Goal: Task Accomplishment & Management: Manage account settings

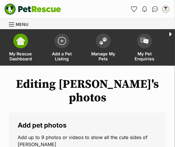
click at [22, 44] on img at bounding box center [21, 41] width 8 height 8
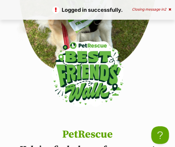
click at [169, 10] on icon at bounding box center [169, 10] width 3 height 4
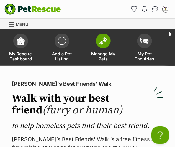
click at [97, 51] on link "Manage My Pets" at bounding box center [103, 48] width 41 height 35
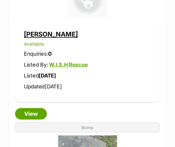
scroll to position [2450, 0]
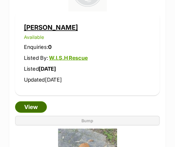
click at [37, 104] on link "View" at bounding box center [31, 107] width 32 height 12
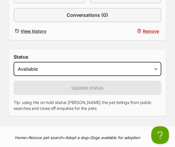
scroll to position [275, 0]
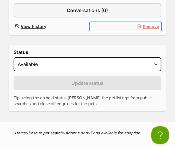
click at [137, 29] on button "Remove" at bounding box center [126, 26] width 72 height 9
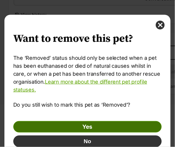
scroll to position [0, 0]
click at [103, 123] on link "Yes" at bounding box center [87, 127] width 149 height 12
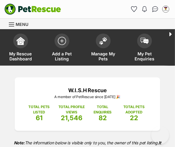
click at [103, 123] on div "W.I.S.H Rescue A member of PetRescue since 2025 🎉 TOTAL PETS LISTED 61 TOTAL PR…" at bounding box center [87, 104] width 145 height 53
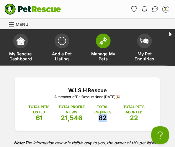
click at [96, 60] on span "Manage My Pets" at bounding box center [103, 56] width 27 height 10
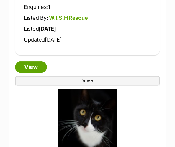
scroll to position [1101, 0]
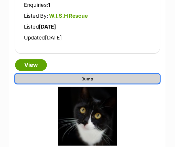
click at [98, 78] on link "Bump" at bounding box center [87, 79] width 145 height 10
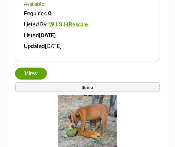
scroll to position [1446, 0]
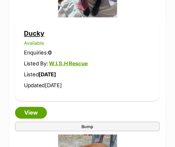
scroll to position [1406, 0]
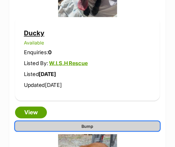
click at [100, 127] on link "Bump" at bounding box center [87, 127] width 145 height 10
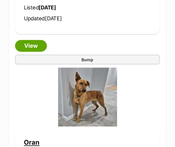
scroll to position [2184, 0]
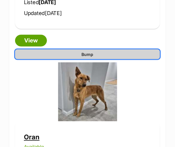
click at [111, 50] on link "Bump" at bounding box center [87, 55] width 145 height 10
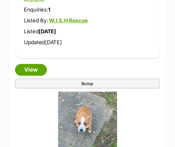
scroll to position [2332, 0]
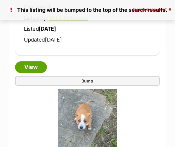
scroll to position [2335, 0]
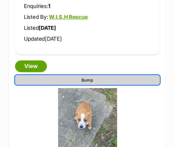
click at [106, 78] on link "Bump" at bounding box center [87, 80] width 145 height 10
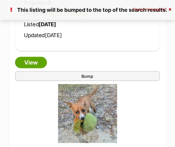
scroll to position [2519, 0]
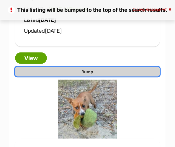
click at [93, 72] on link "Bump" at bounding box center [87, 72] width 145 height 10
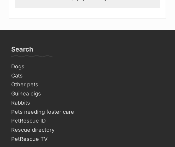
scroll to position [2783, 0]
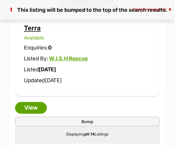
scroll to position [2645, 0]
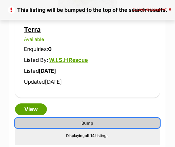
click at [99, 118] on link "Bump" at bounding box center [87, 123] width 145 height 10
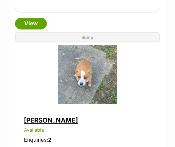
scroll to position [2183, 0]
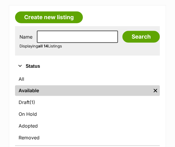
scroll to position [88, 0]
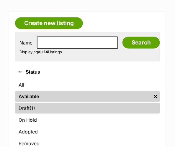
click at [76, 110] on link "Draft (1) Items" at bounding box center [87, 108] width 145 height 11
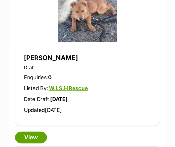
scroll to position [322, 0]
